Goal: Task Accomplishment & Management: Manage account settings

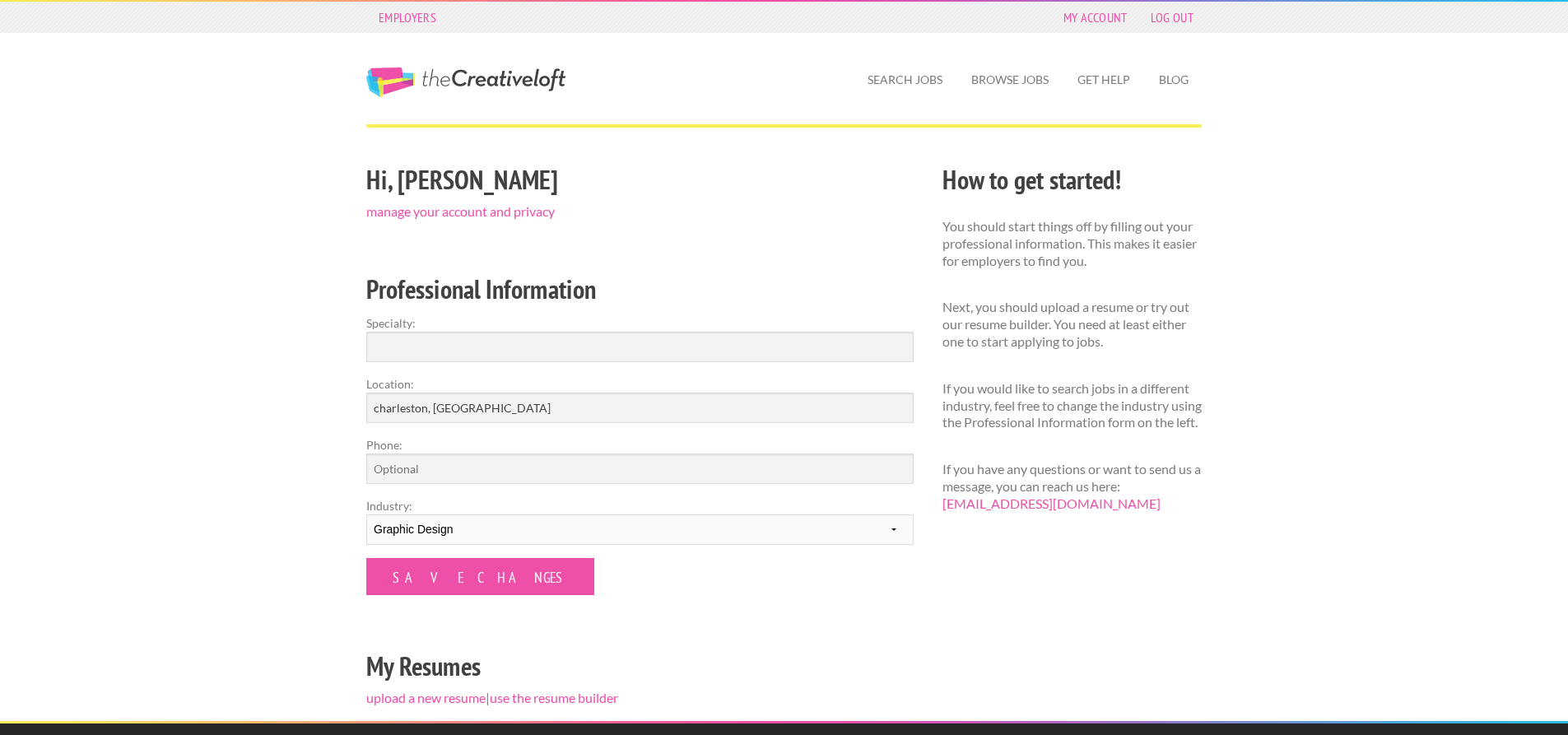
scroll to position [83, 0]
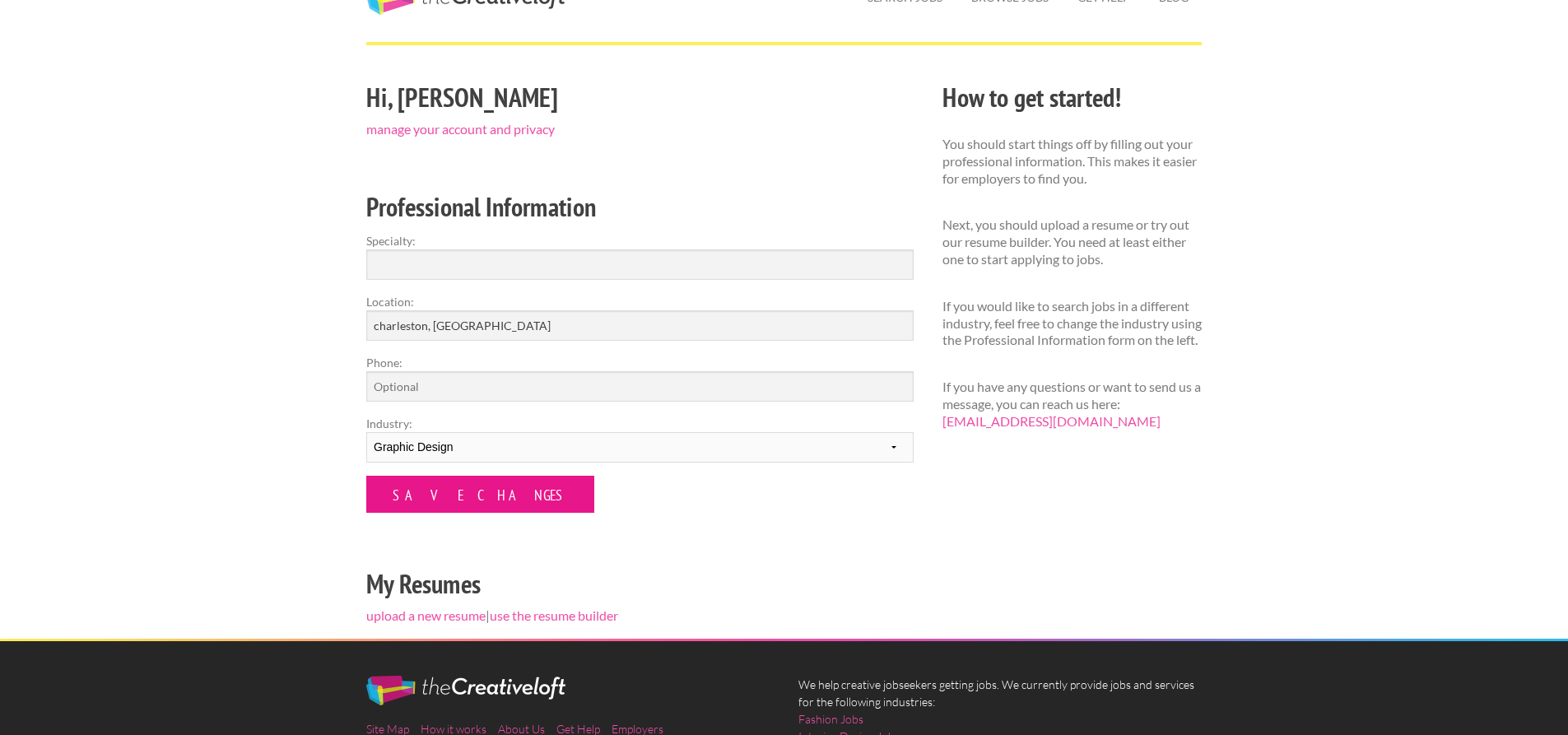
click at [468, 499] on input "Save Changes" at bounding box center [480, 494] width 228 height 37
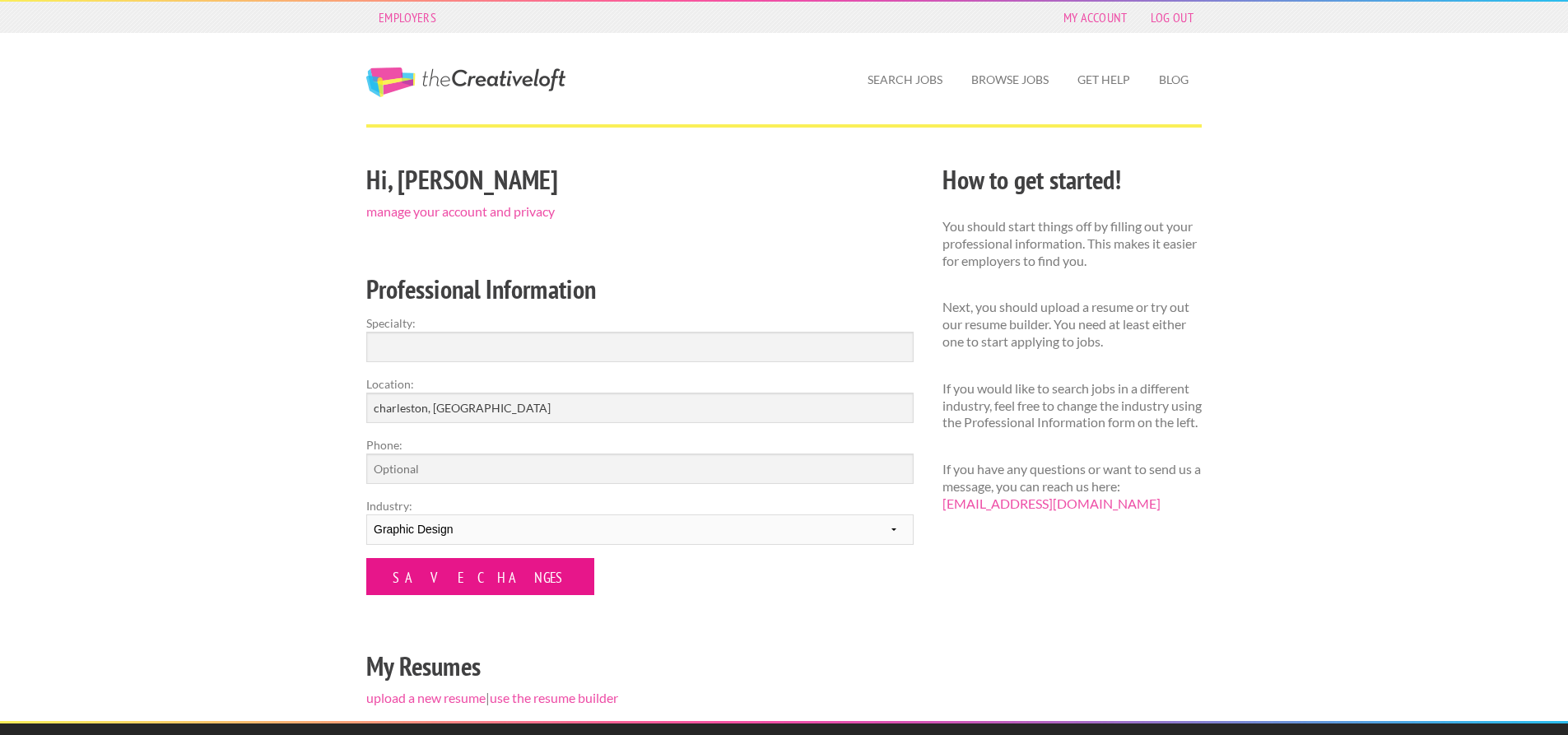
click at [444, 575] on input "Save Changes" at bounding box center [480, 577] width 228 height 37
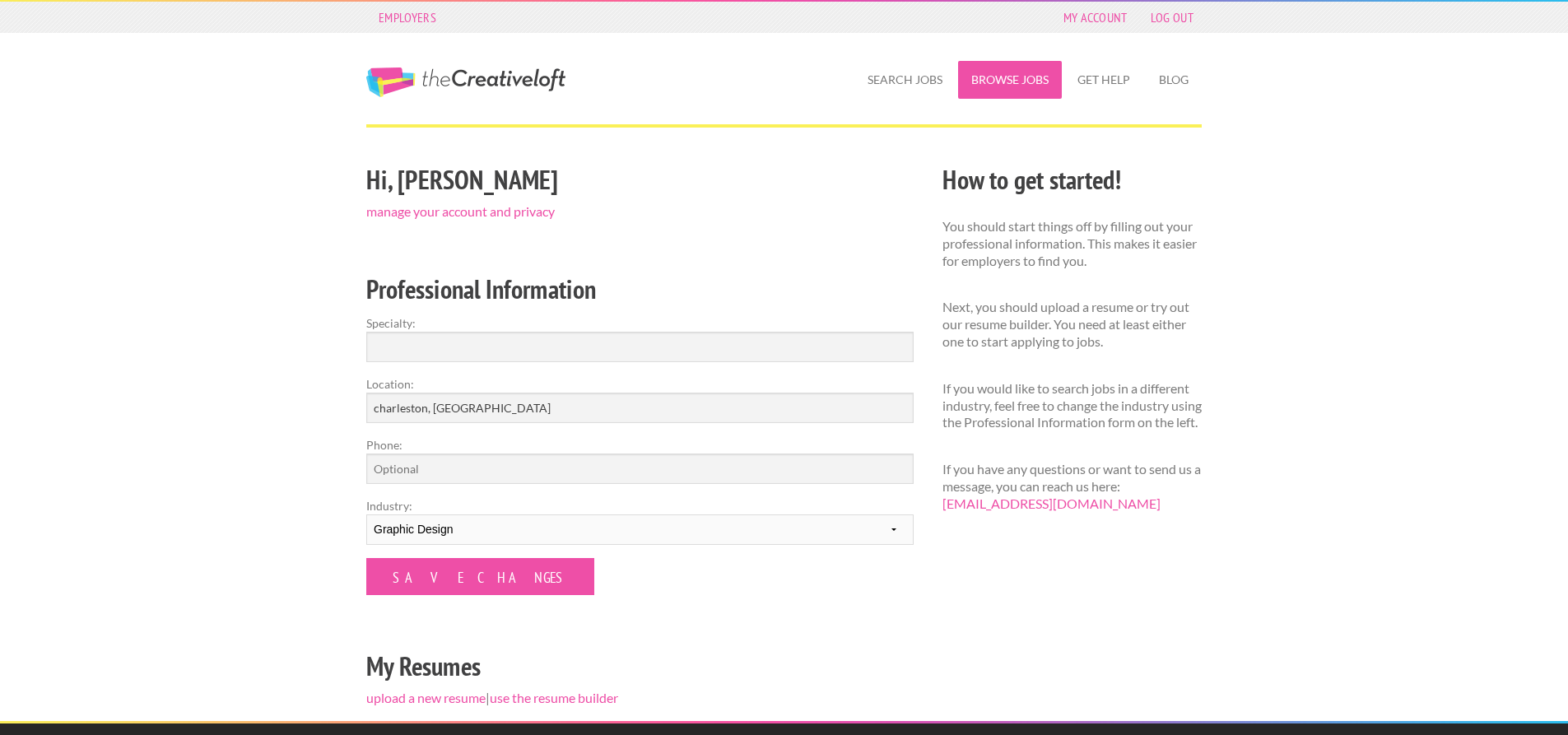
click at [998, 77] on link "Browse Jobs" at bounding box center [1010, 80] width 103 height 38
